Goal: Task Accomplishment & Management: Manage account settings

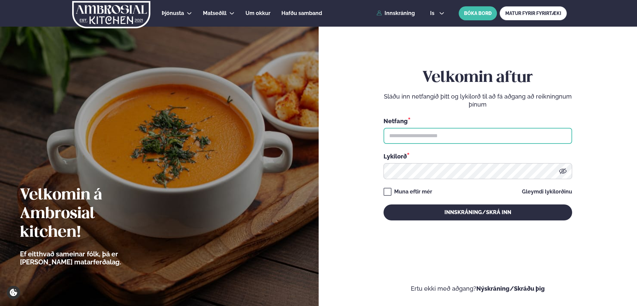
click at [415, 137] on input "text" at bounding box center [478, 136] width 189 height 16
type input "**********"
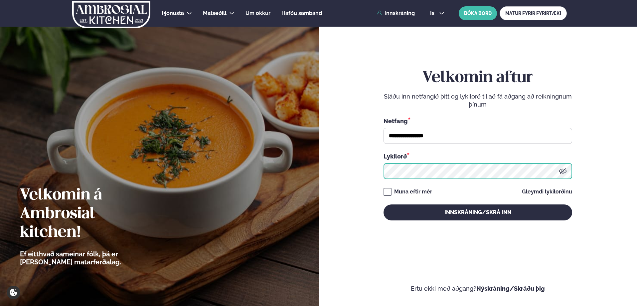
click at [384, 204] on button "Innskráning/Skrá inn" at bounding box center [478, 212] width 189 height 16
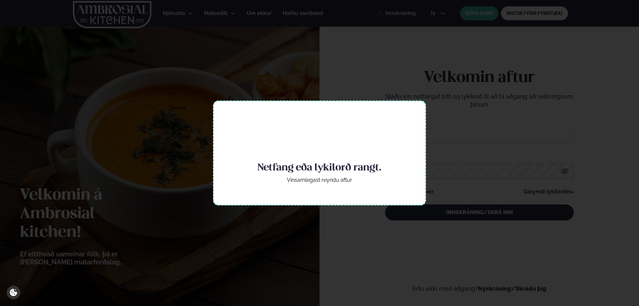
click at [365, 41] on div "Netfang eða lykilorð rangt. Vinsamlegast reyndu aftur" at bounding box center [319, 153] width 639 height 306
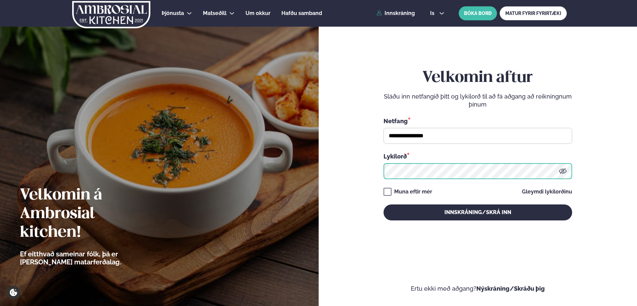
click at [384, 204] on button "Innskráning/Skrá inn" at bounding box center [478, 212] width 189 height 16
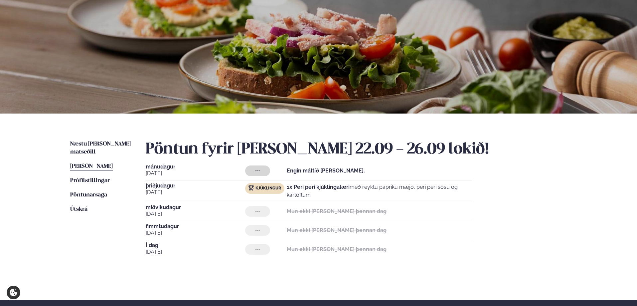
scroll to position [100, 0]
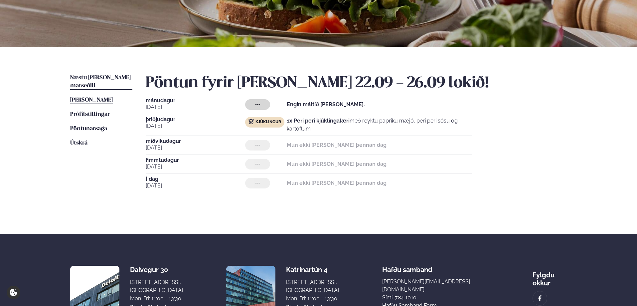
click at [97, 78] on span "Næstu [PERSON_NAME] matseðill" at bounding box center [100, 82] width 61 height 14
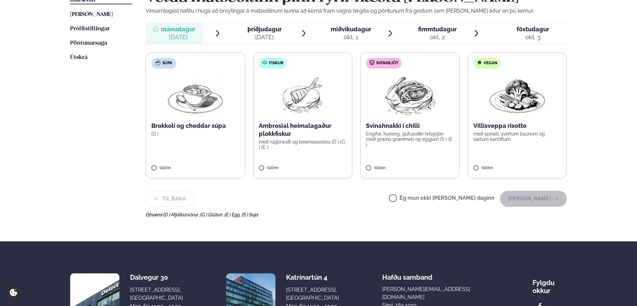
scroll to position [200, 0]
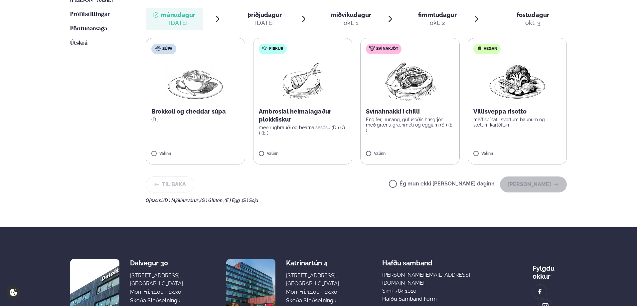
click at [416, 184] on label "Ég mun ekki [PERSON_NAME] daginn" at bounding box center [442, 184] width 106 height 7
click at [521, 188] on button "[PERSON_NAME]" at bounding box center [533, 184] width 67 height 16
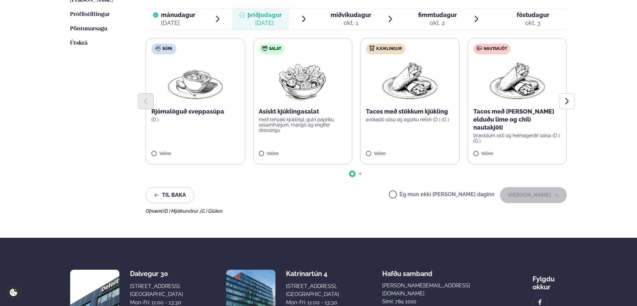
click at [415, 195] on label "Ég mun ekki [PERSON_NAME] daginn" at bounding box center [442, 195] width 106 height 7
click at [530, 195] on button "[PERSON_NAME]" at bounding box center [533, 195] width 67 height 16
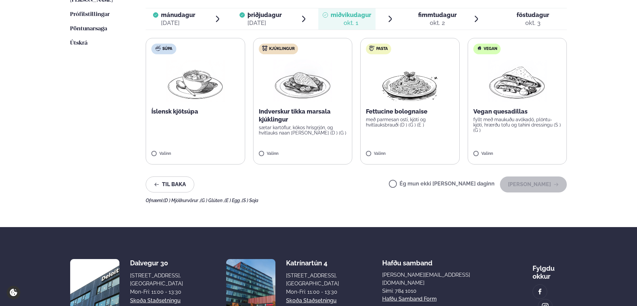
click at [416, 185] on label "Ég mun ekki [PERSON_NAME] daginn" at bounding box center [442, 184] width 106 height 7
click at [544, 184] on button "[PERSON_NAME]" at bounding box center [533, 184] width 67 height 16
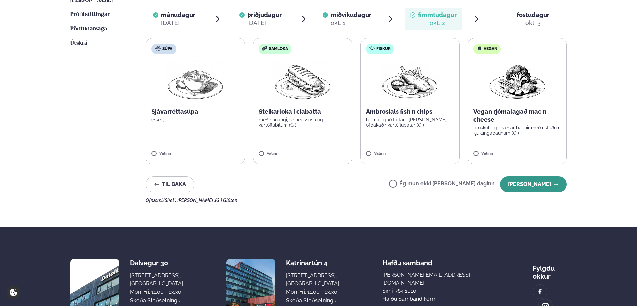
click at [548, 184] on button "[PERSON_NAME]" at bounding box center [533, 184] width 67 height 16
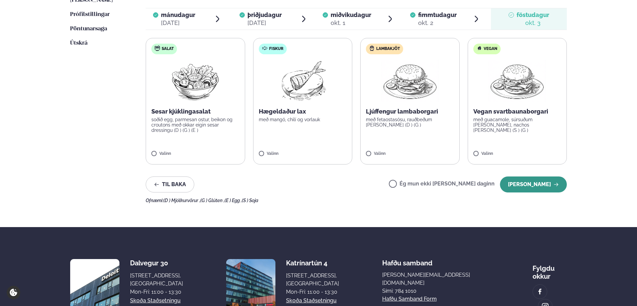
click at [519, 187] on button "[PERSON_NAME]" at bounding box center [533, 184] width 67 height 16
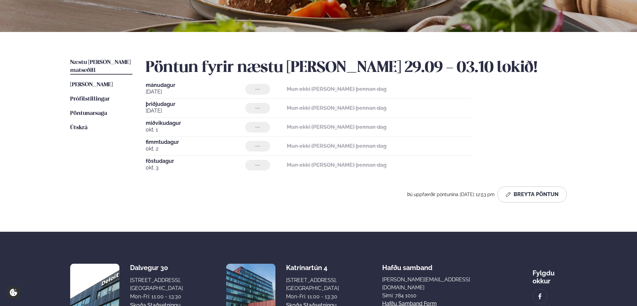
scroll to position [109, 0]
